Goal: Task Accomplishment & Management: Use online tool/utility

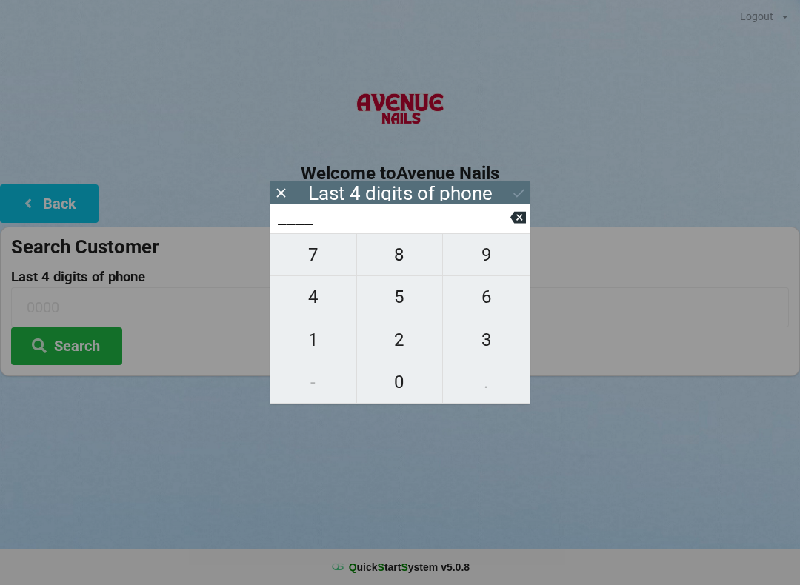
click at [315, 295] on span "4" at bounding box center [313, 296] width 86 height 31
type input "4___"
click at [395, 252] on span "8" at bounding box center [400, 254] width 86 height 31
type input "48__"
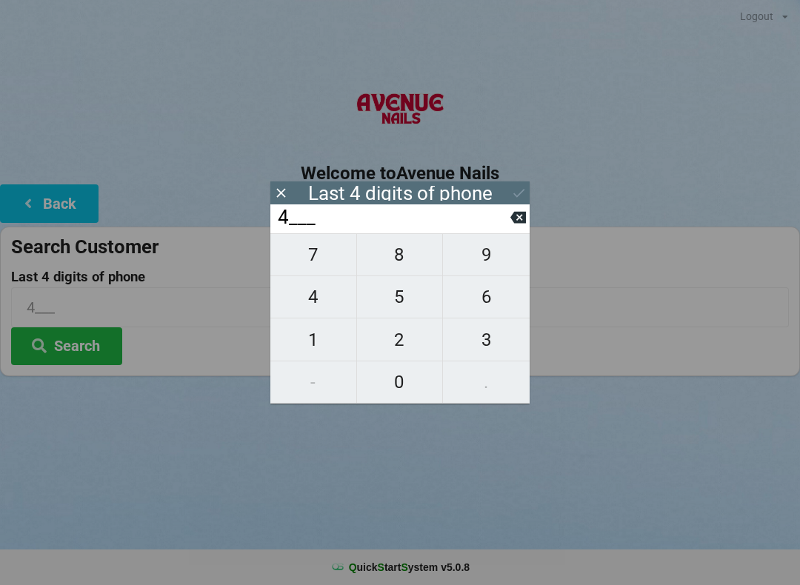
type input "48__"
click at [396, 258] on span "8" at bounding box center [400, 254] width 86 height 31
type input "488_"
click at [398, 258] on span "8" at bounding box center [400, 254] width 86 height 31
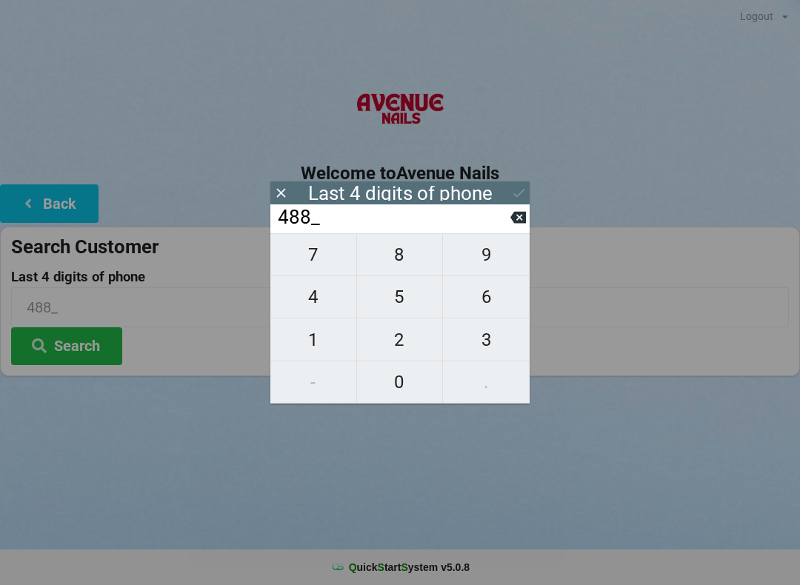
type input "4888"
click at [507, 188] on div "Last 4 digits of phone" at bounding box center [399, 192] width 259 height 23
click at [507, 185] on div "Last 4 digits of phone" at bounding box center [399, 192] width 259 height 23
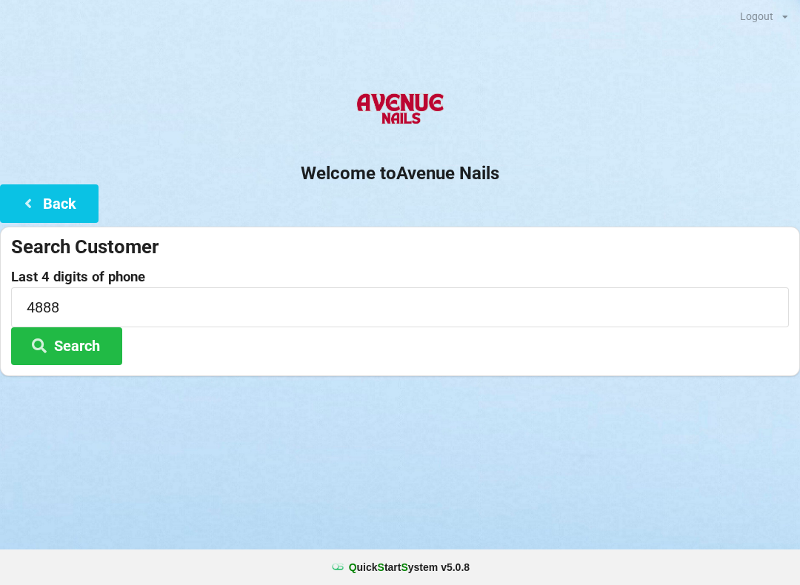
click at [506, 178] on h2 "Welcome to [GEOGRAPHIC_DATA]" at bounding box center [400, 173] width 800 height 23
click at [70, 337] on button "Search" at bounding box center [66, 346] width 111 height 38
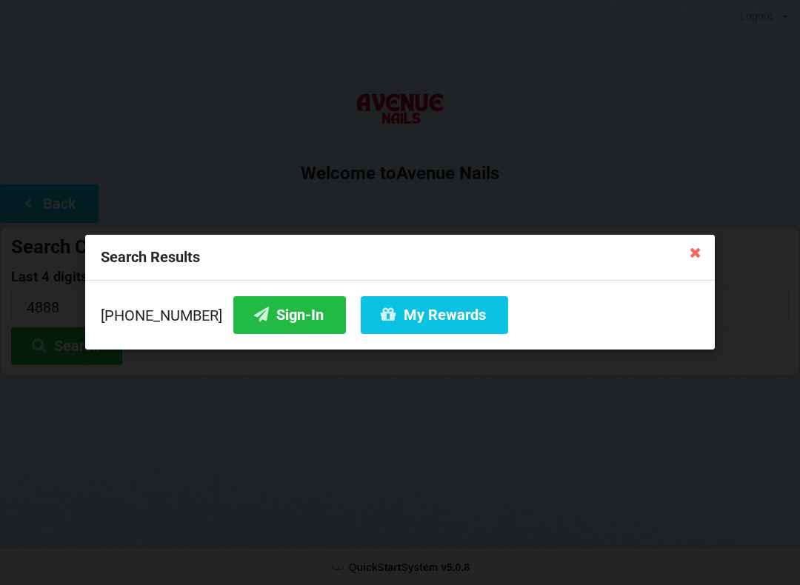
click at [275, 297] on button "Sign-In" at bounding box center [289, 315] width 113 height 38
